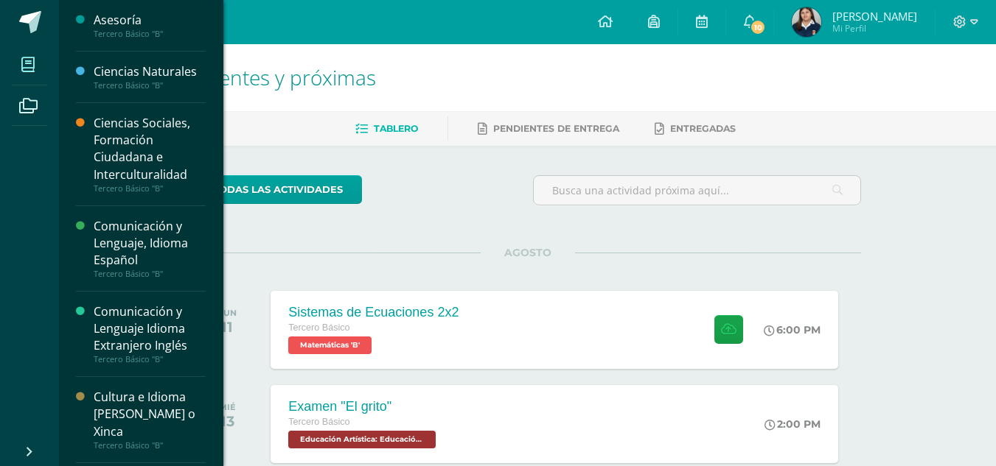
click at [24, 69] on icon at bounding box center [27, 64] width 13 height 15
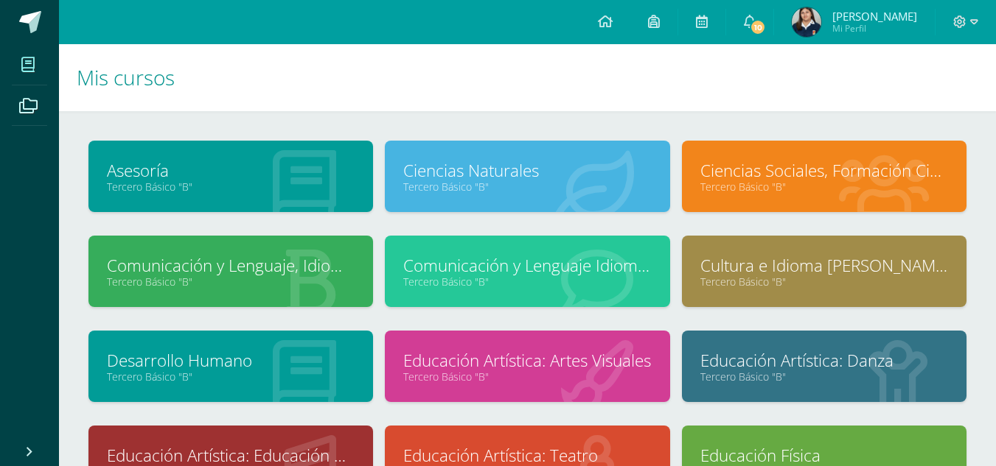
scroll to position [242, 0]
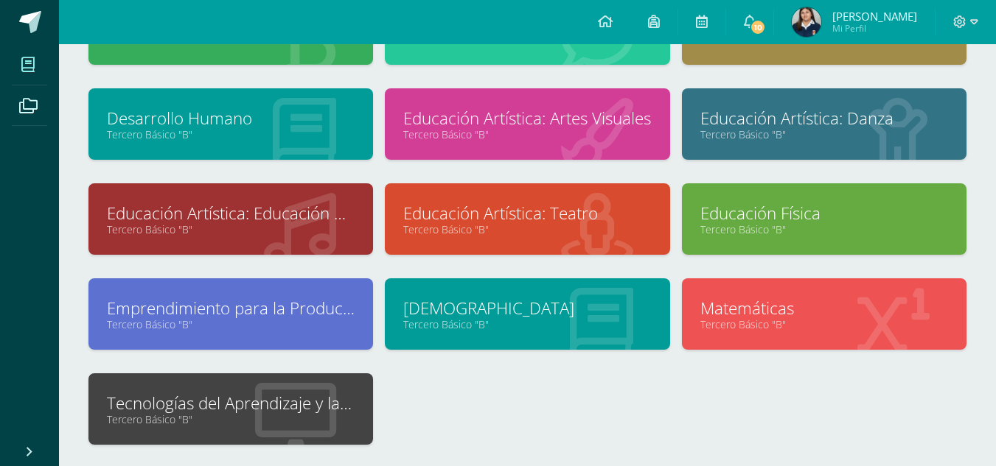
click at [322, 422] on link "Tercero Básico "B"" at bounding box center [231, 420] width 248 height 14
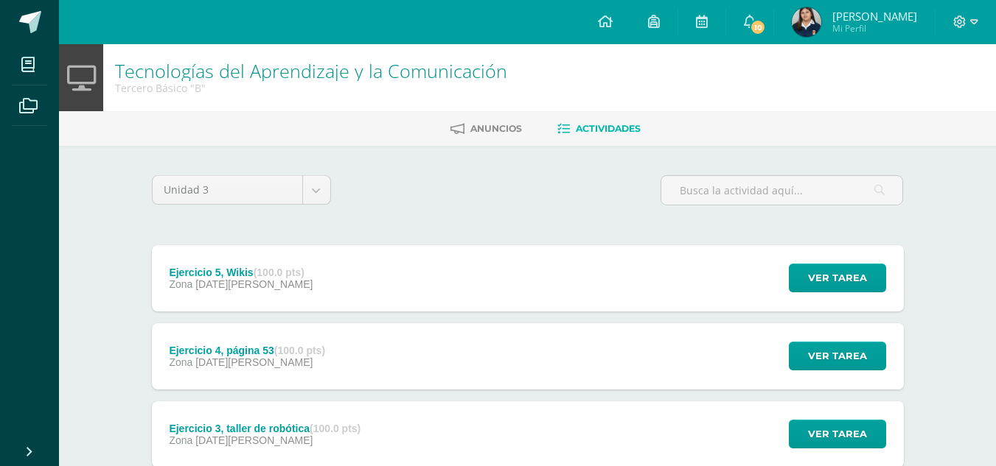
drag, startPoint x: 993, startPoint y: 368, endPoint x: 1006, endPoint y: 367, distance: 12.6
click at [996, 367] on html "Mis cursos Archivos Cerrar panel Asesoría Tercero Básico "B" Ciencias Naturales…" at bounding box center [498, 361] width 996 height 722
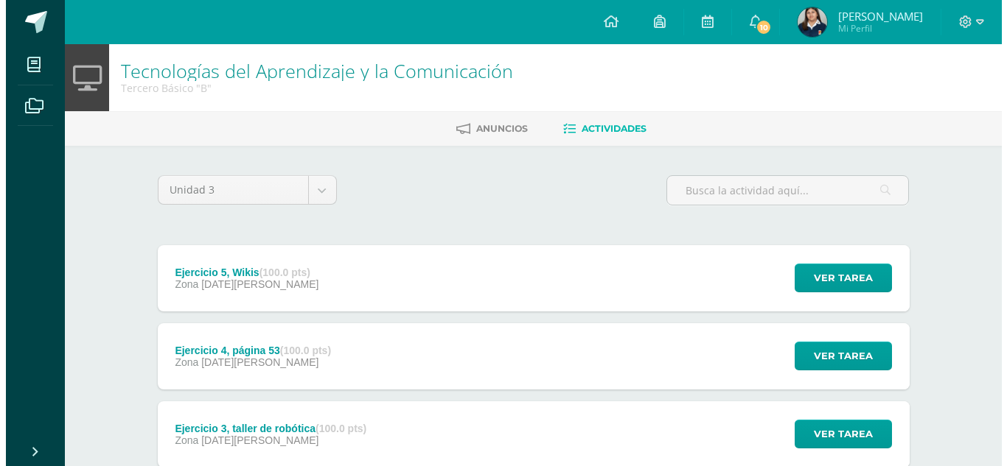
scroll to position [256, 0]
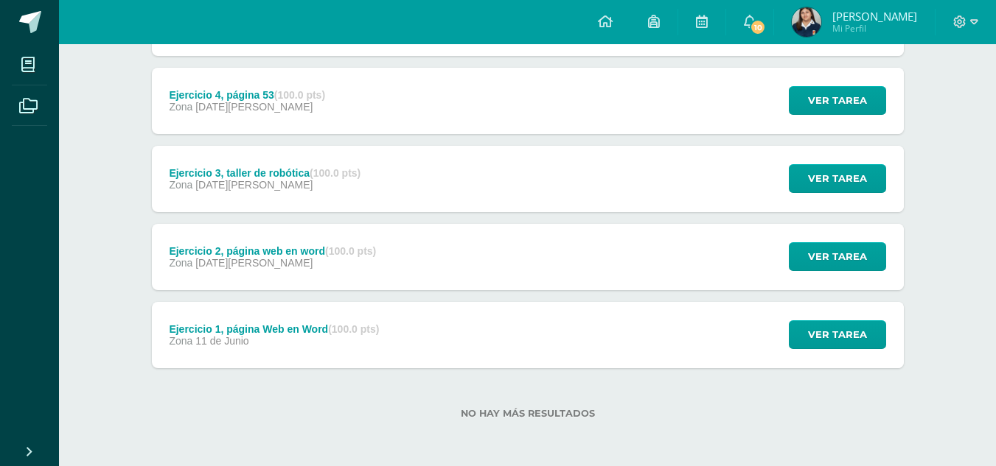
click at [485, 335] on div "Ejercicio 1, página Web en Word (100.0 pts) Zona 11 de Junio Ver tarea Ejercici…" at bounding box center [528, 335] width 752 height 66
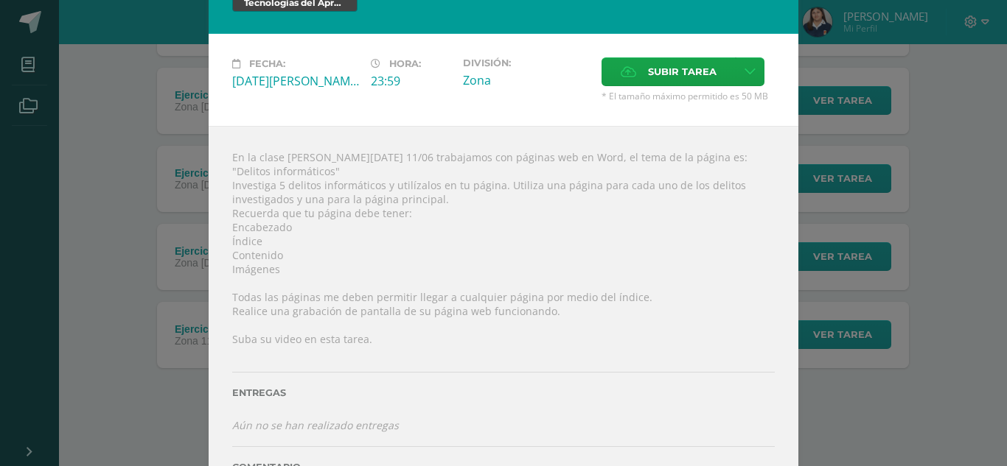
scroll to position [25, 0]
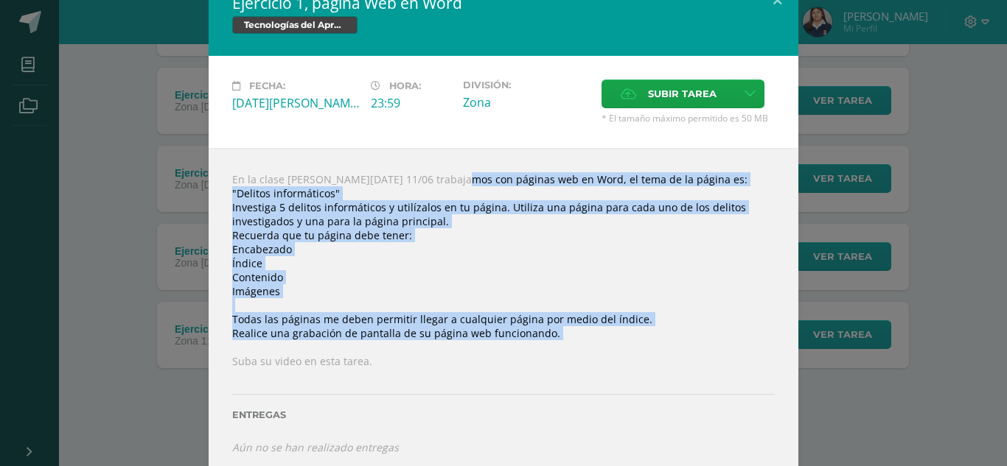
drag, startPoint x: 422, startPoint y: 179, endPoint x: 590, endPoint y: 336, distance: 229.9
click at [590, 336] on div "En la clase de hoy 11/06 trabajamos con páginas web en Word, el tema de la pági…" at bounding box center [503, 343] width 589 height 391
copy div "páginas web en Word, el tema de la página es: "Delitos informáticos" Investiga …"
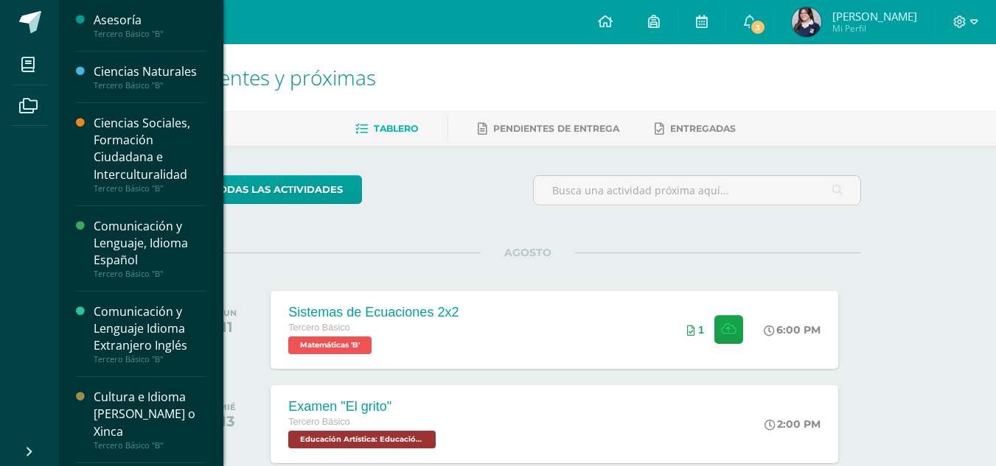
click at [10, 52] on li "Mis cursos" at bounding box center [29, 64] width 59 height 41
click at [35, 67] on span at bounding box center [28, 64] width 33 height 33
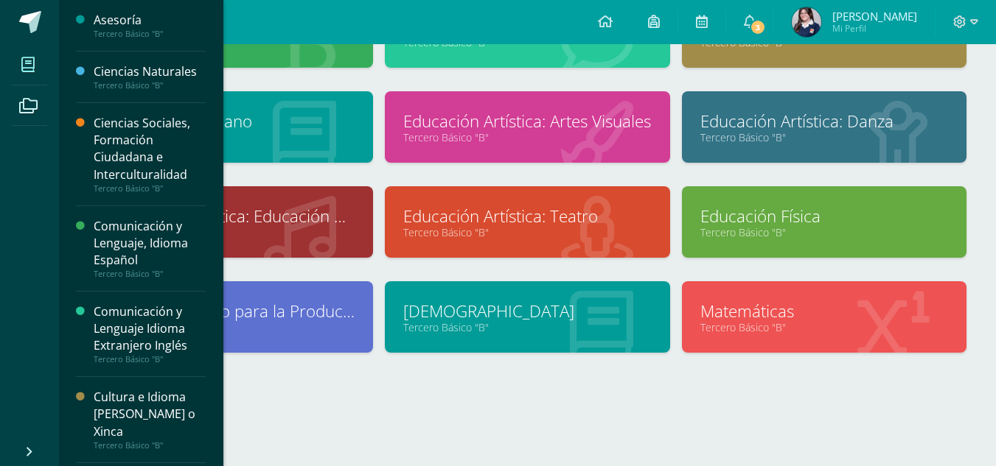
scroll to position [242, 0]
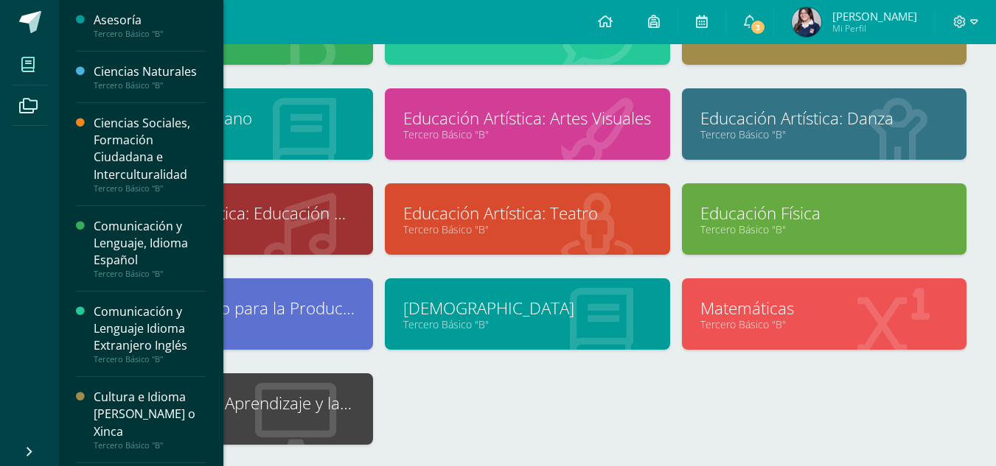
click at [282, 404] on link "Tecnologías del Aprendizaje y la Comunicación" at bounding box center [231, 403] width 248 height 23
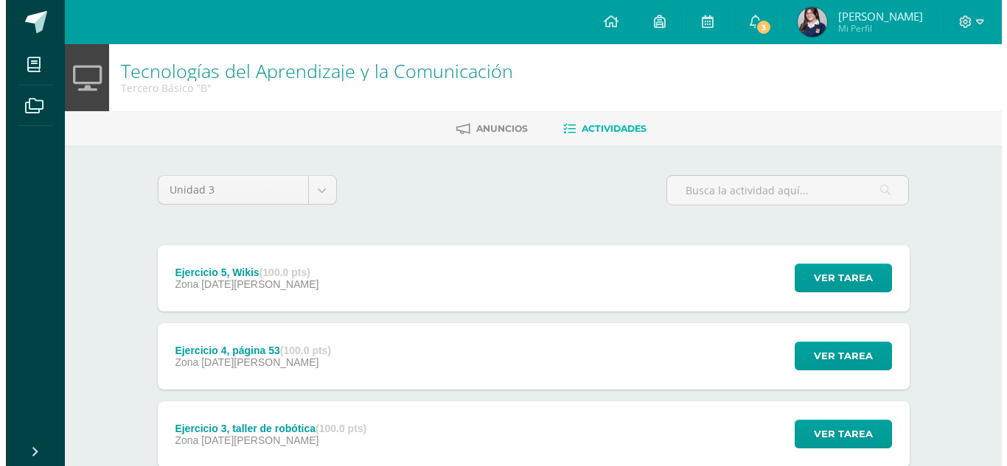
scroll to position [256, 0]
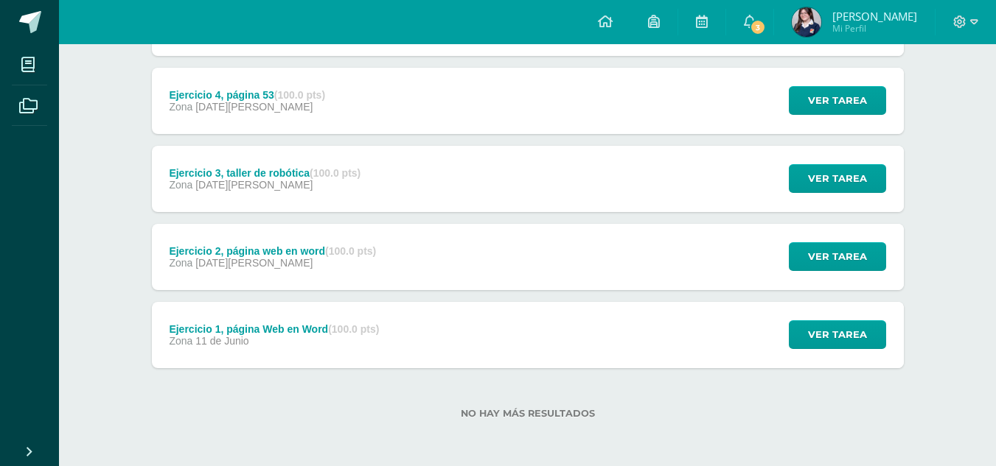
click at [769, 342] on div "Ver tarea" at bounding box center [834, 335] width 137 height 66
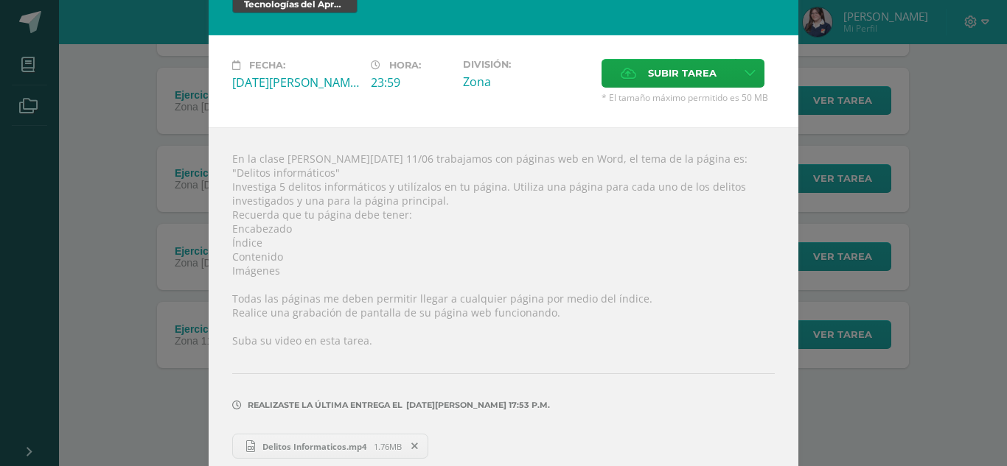
scroll to position [49, 0]
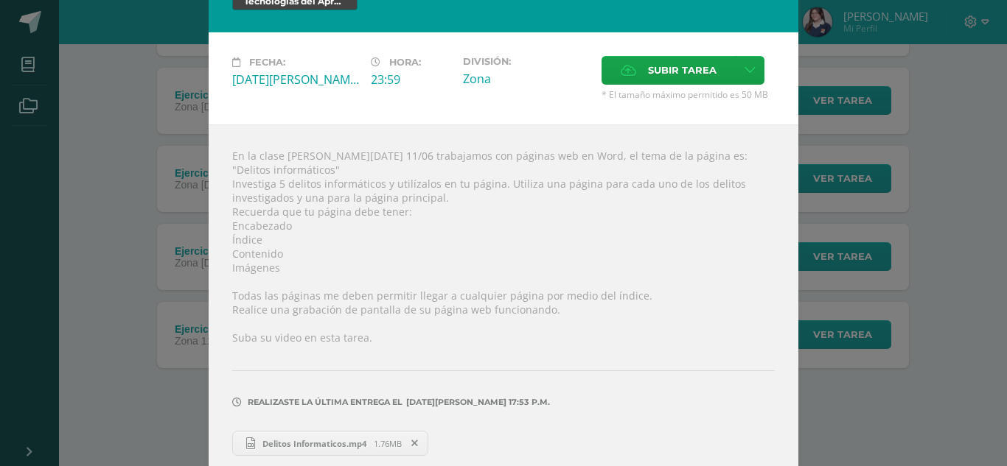
click at [340, 438] on span "Delitos Informaticos.mp4" at bounding box center [314, 443] width 119 height 11
